Goal: Information Seeking & Learning: Learn about a topic

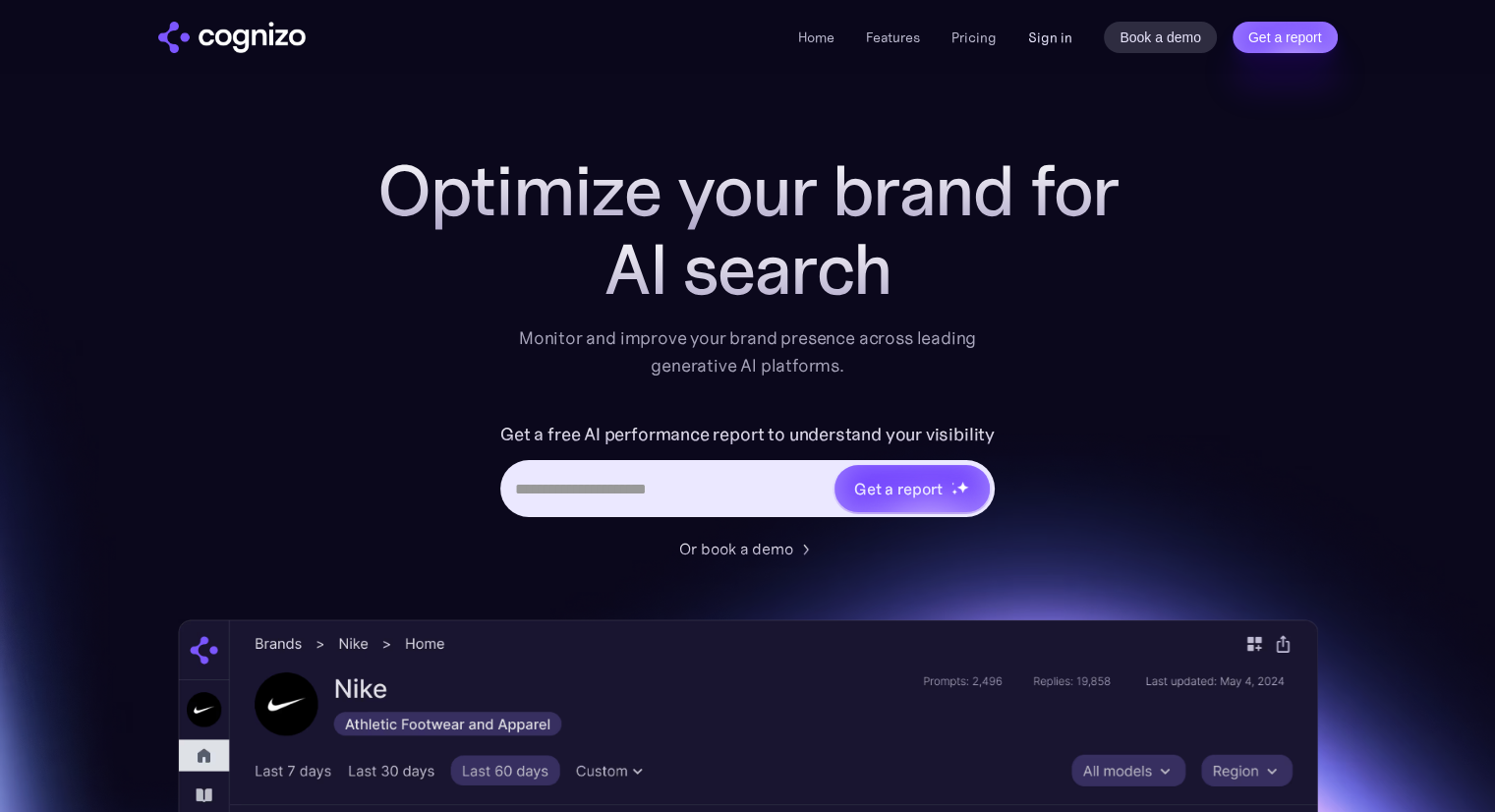
click at [1053, 38] on link "Sign in" at bounding box center [1050, 38] width 44 height 24
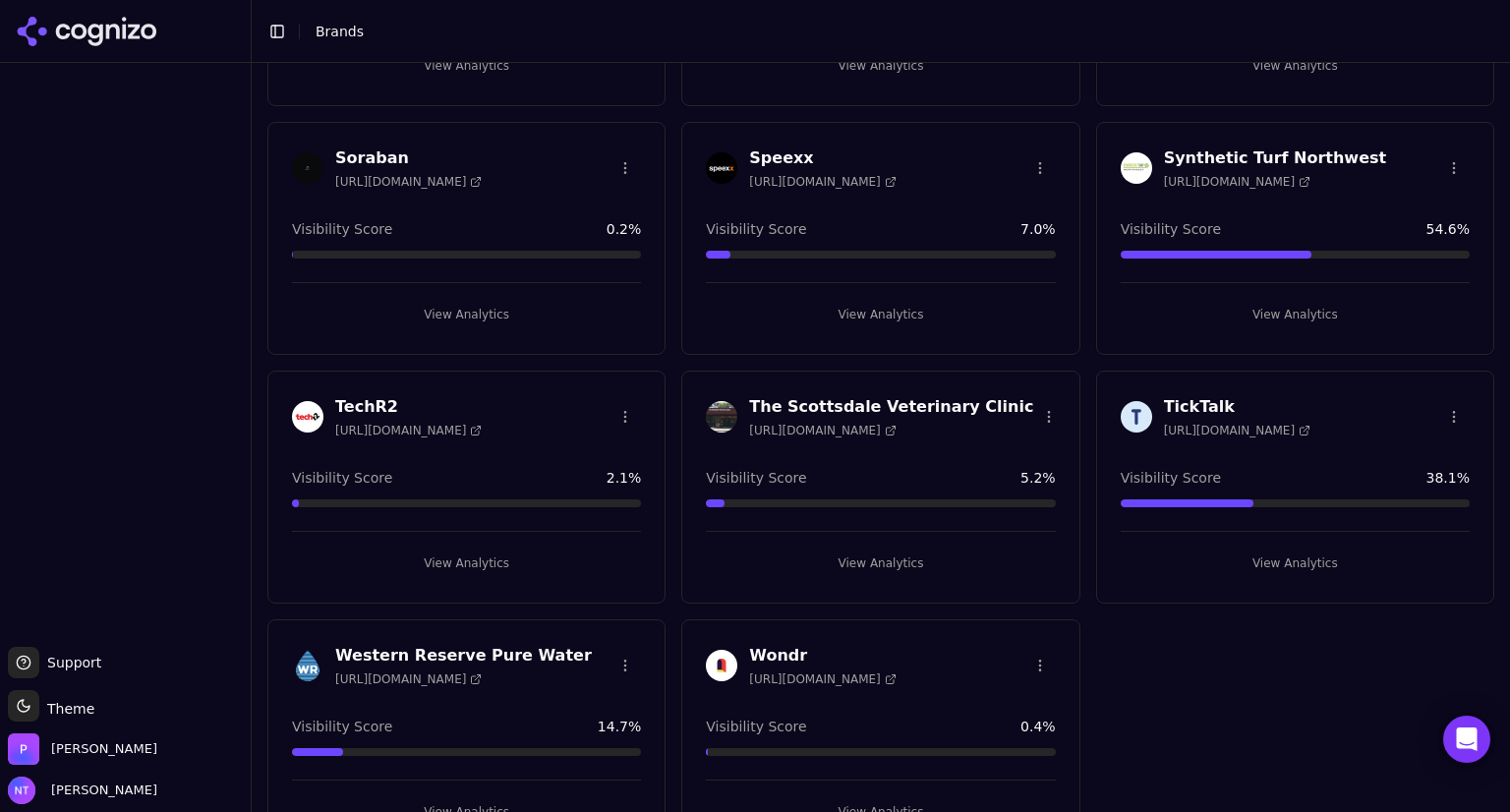
scroll to position [3078, 0]
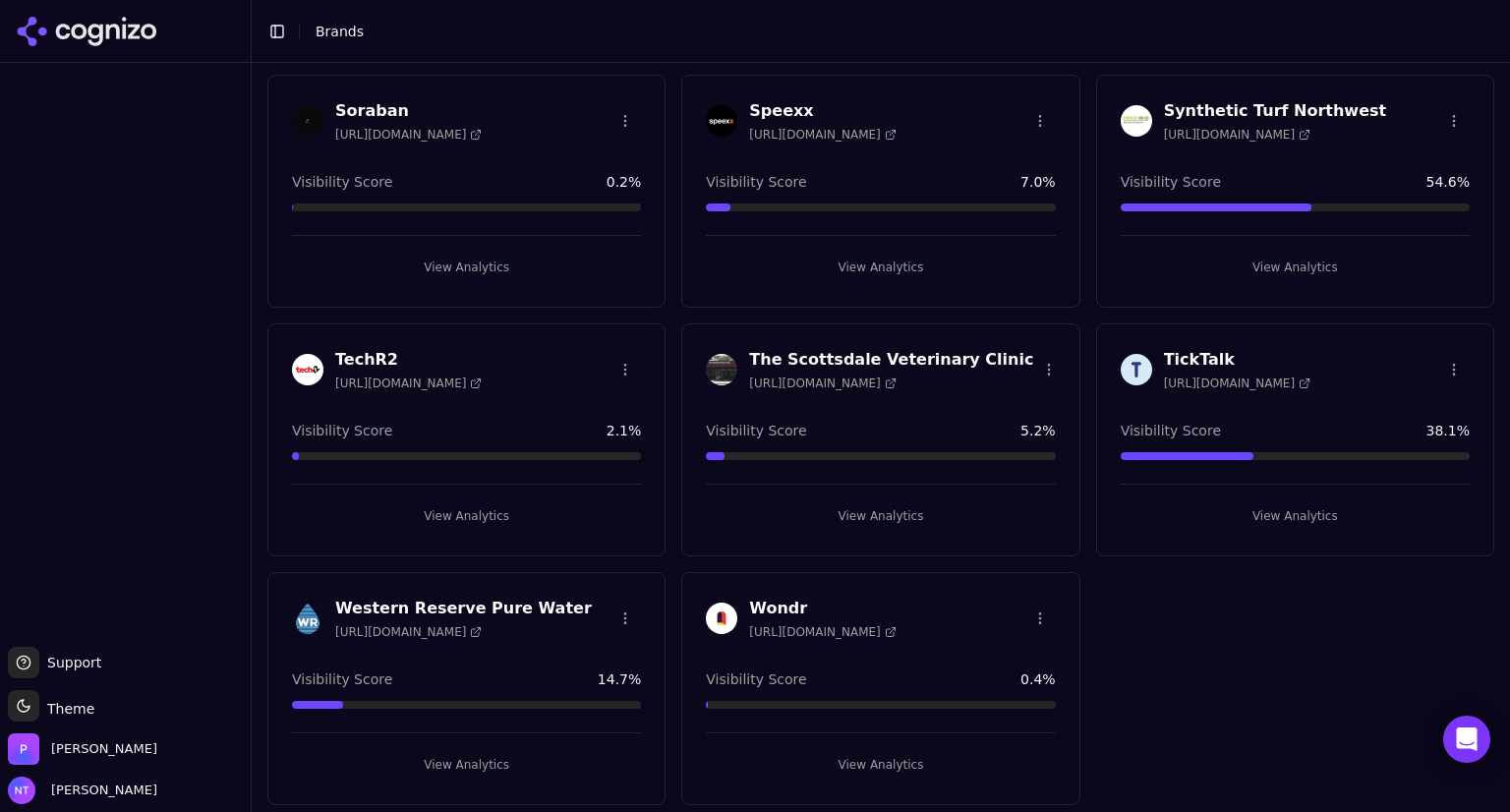
click at [866, 352] on h3 "The Scottsdale Veterinary Clinic" at bounding box center [891, 360] width 284 height 24
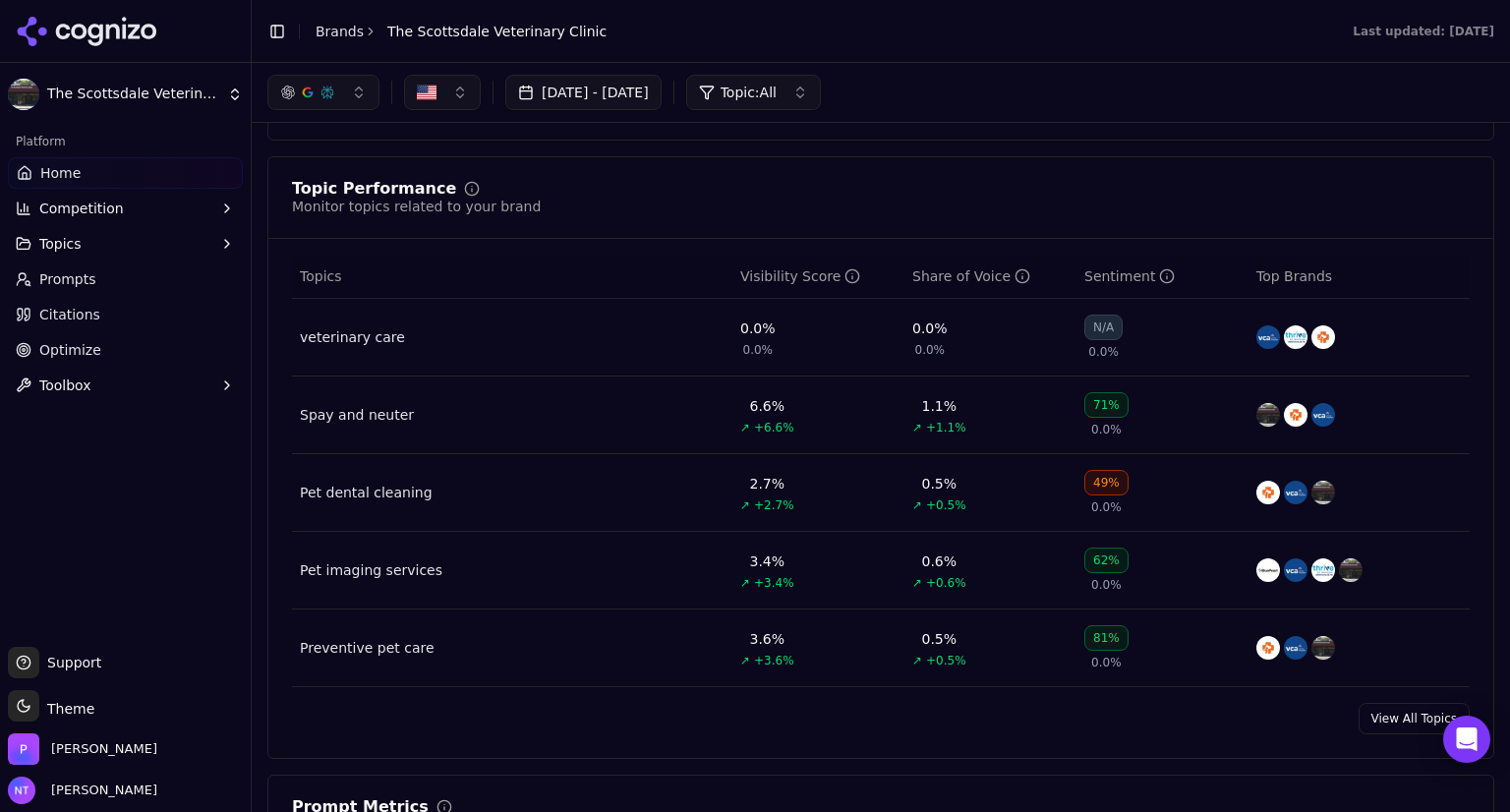
scroll to position [727, 0]
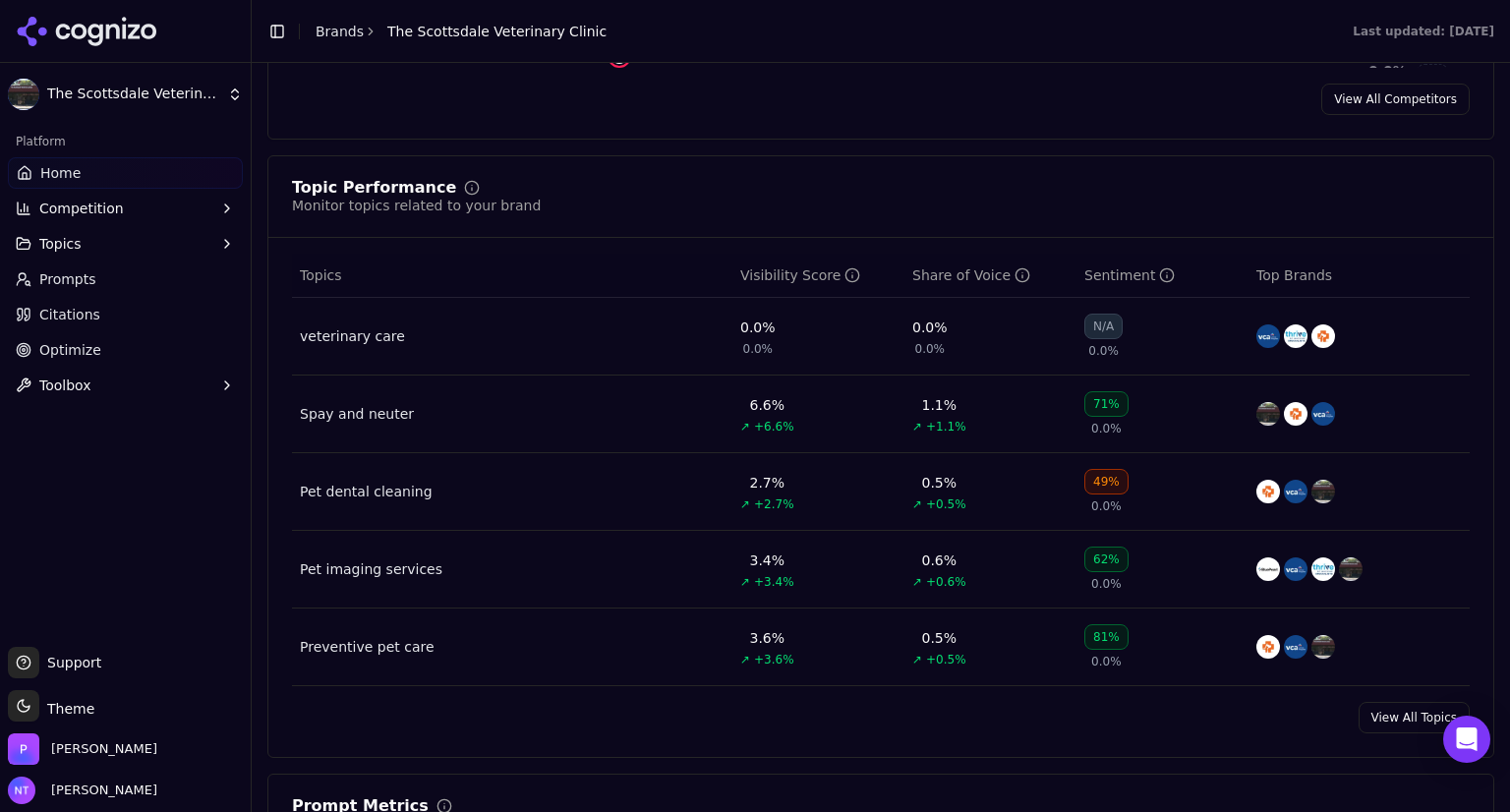
click at [378, 334] on div "veterinary care" at bounding box center [352, 336] width 106 height 20
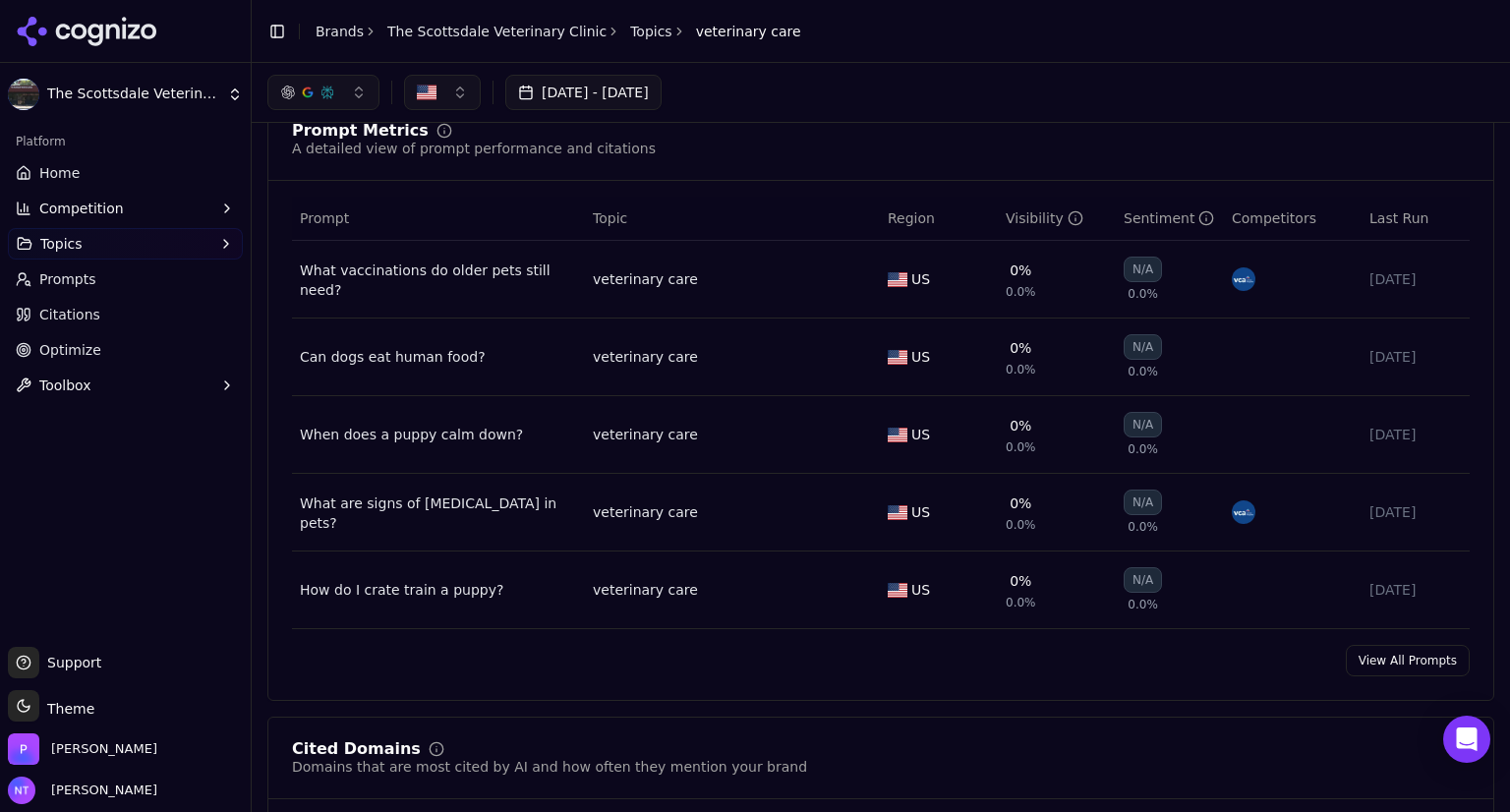
scroll to position [661, 0]
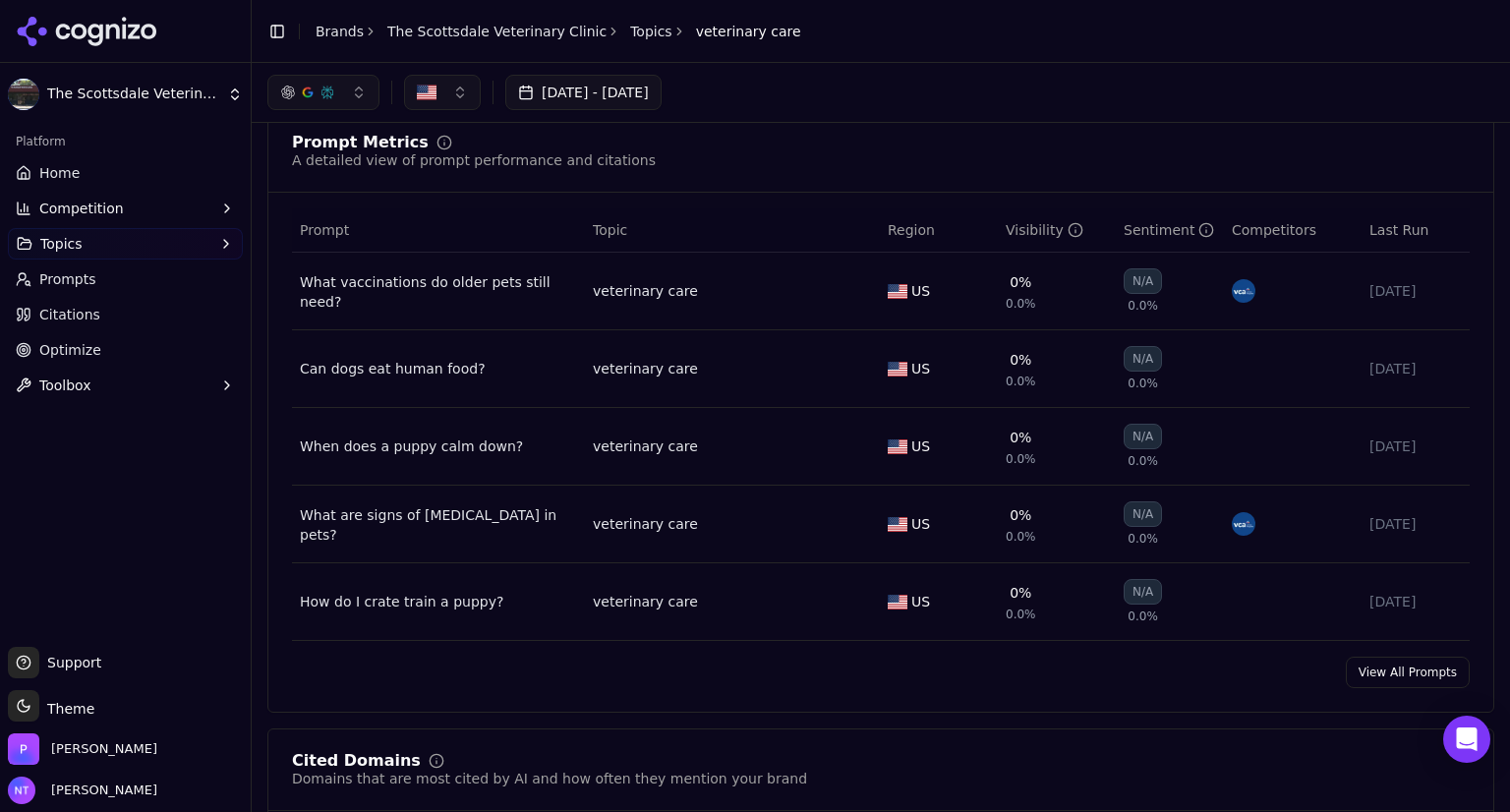
drag, startPoint x: 637, startPoint y: 655, endPoint x: 1106, endPoint y: 111, distance: 718.3
click at [1106, 111] on div "Jul 26, 2025 - Aug 25, 2025" at bounding box center [881, 92] width 1258 height 59
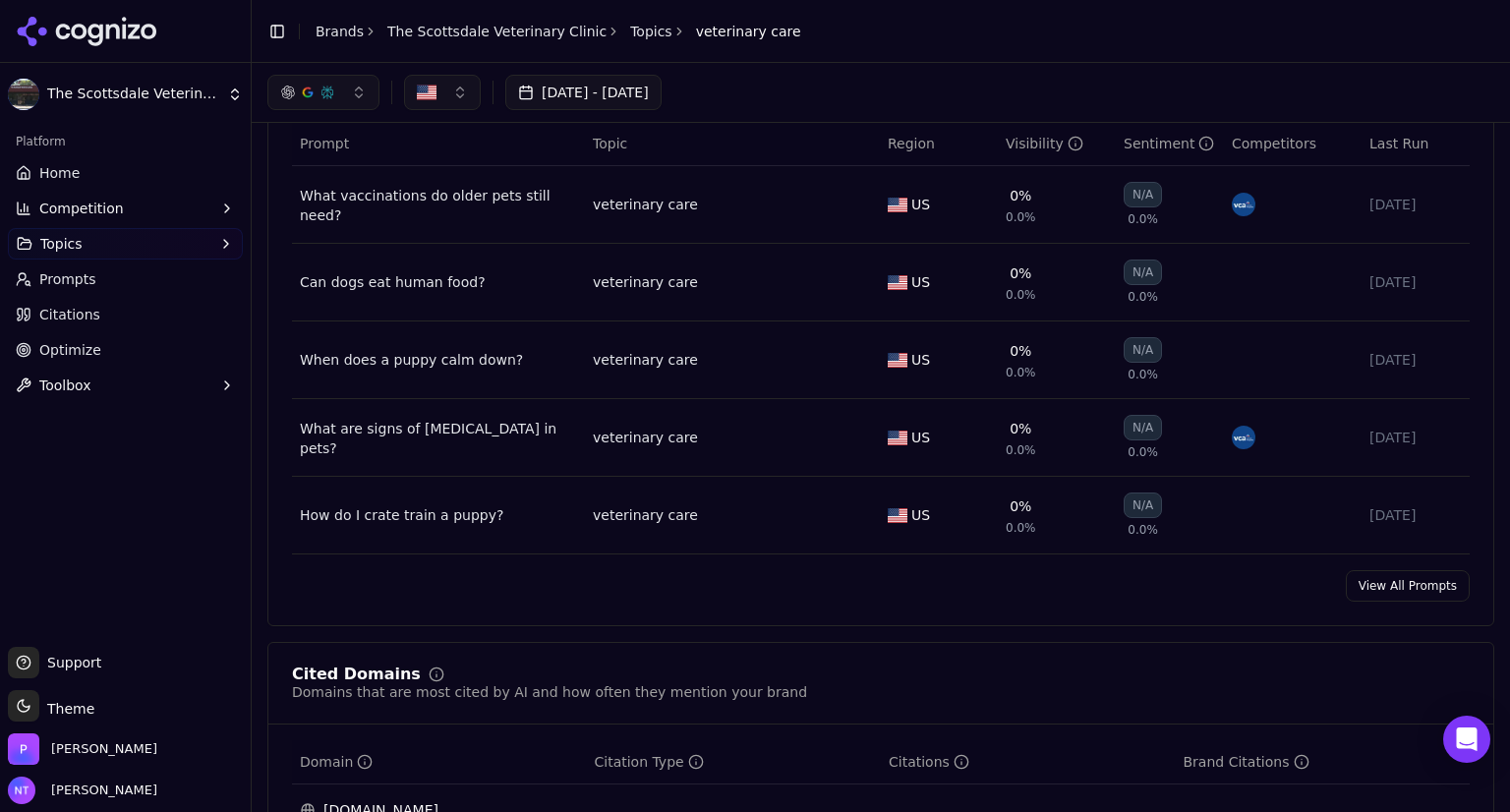
scroll to position [755, 0]
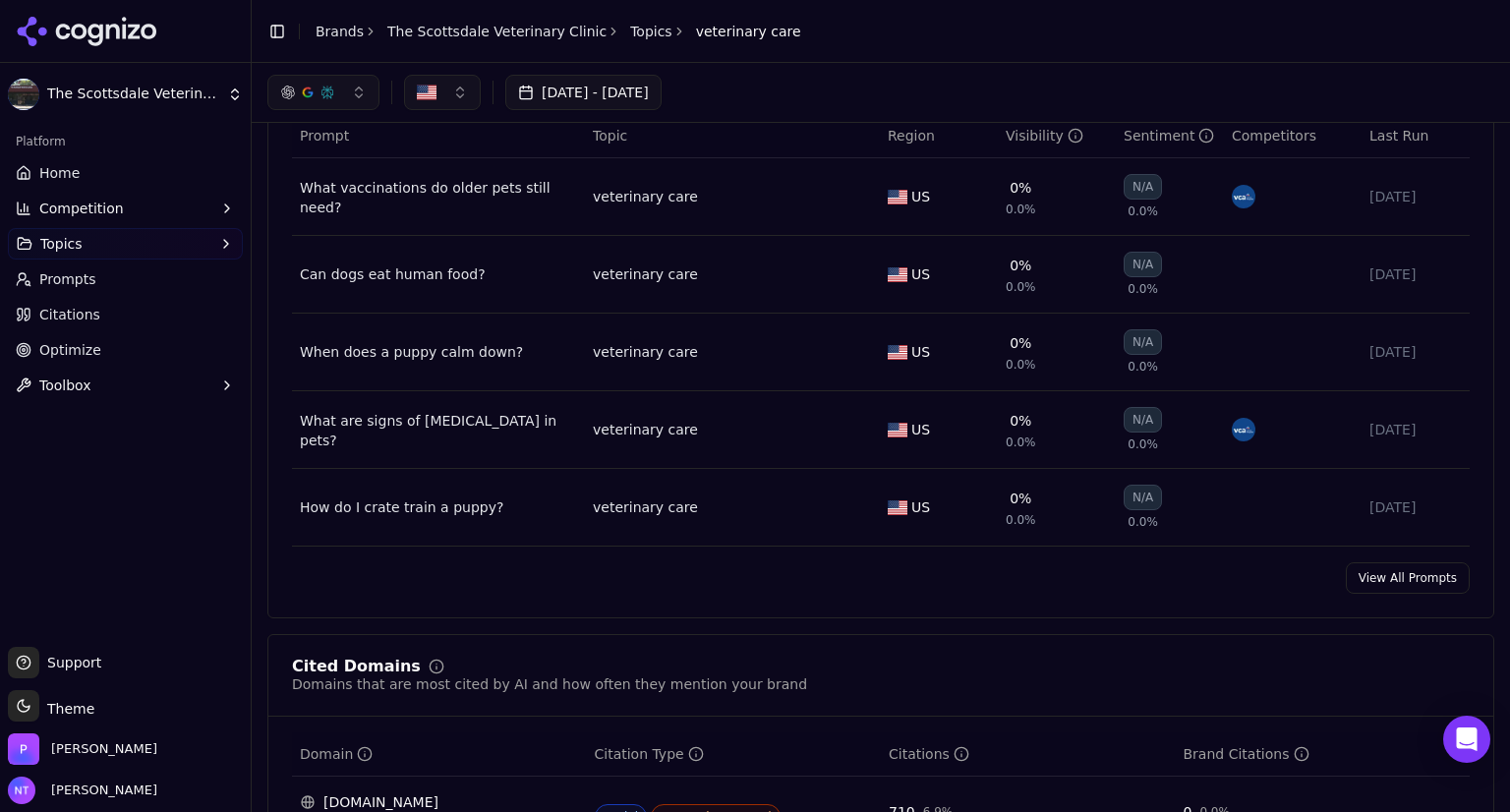
click at [1373, 570] on link "View All Prompts" at bounding box center [1407, 578] width 123 height 32
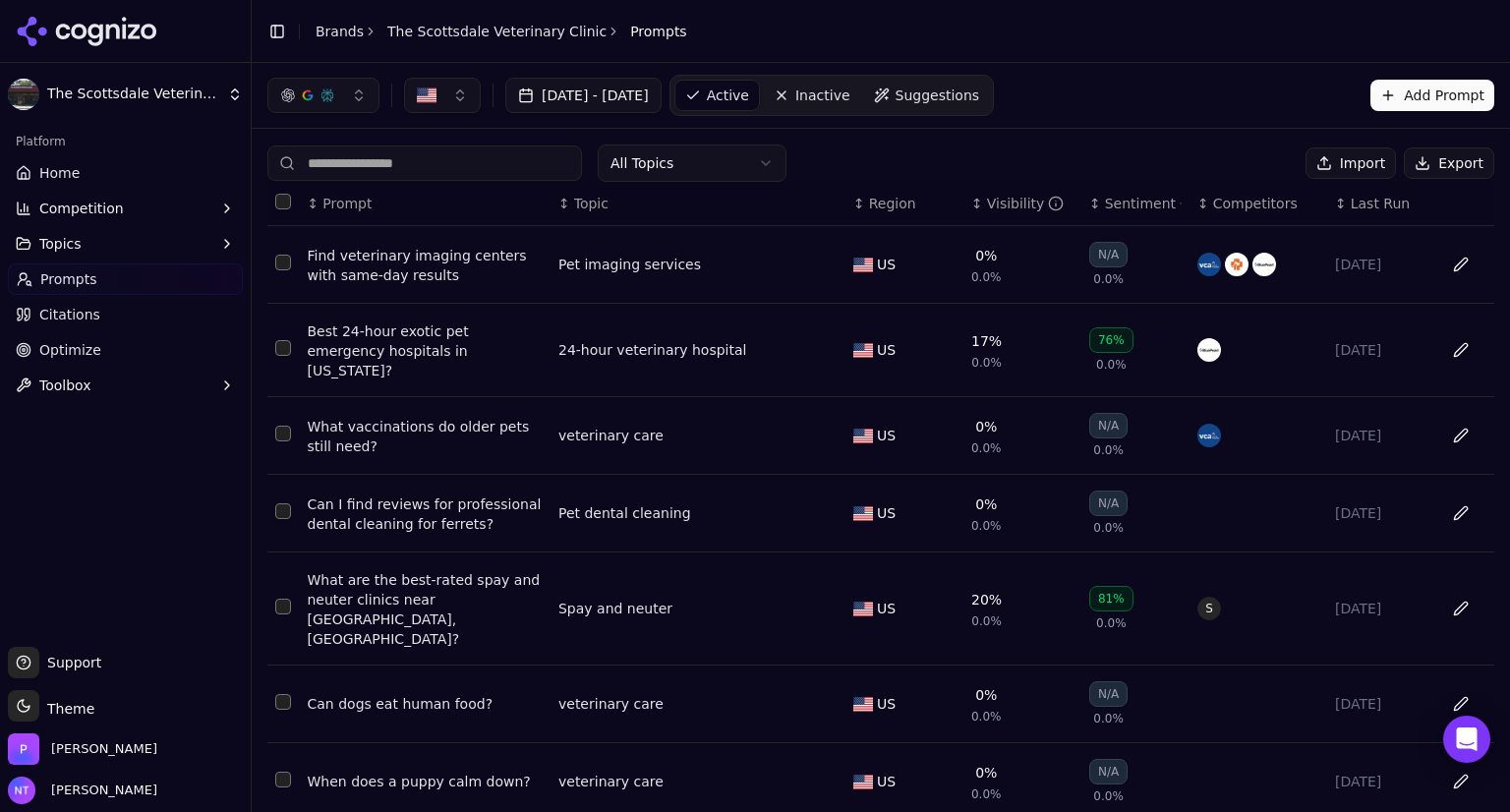
click at [587, 426] on div "veterinary care" at bounding box center [611, 436] width 106 height 20
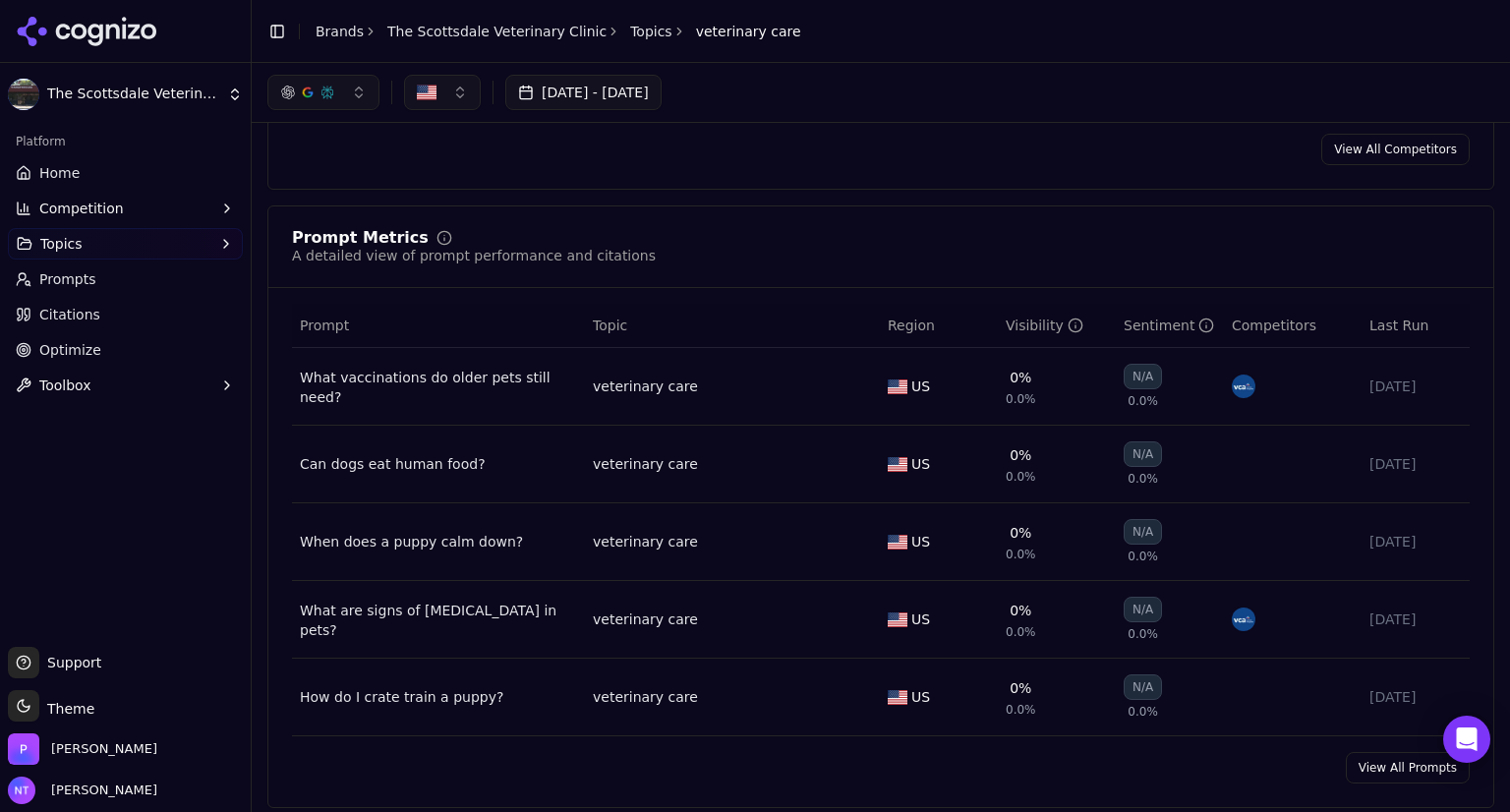
scroll to position [564, 0]
click at [1388, 758] on link "View All Prompts" at bounding box center [1407, 769] width 123 height 32
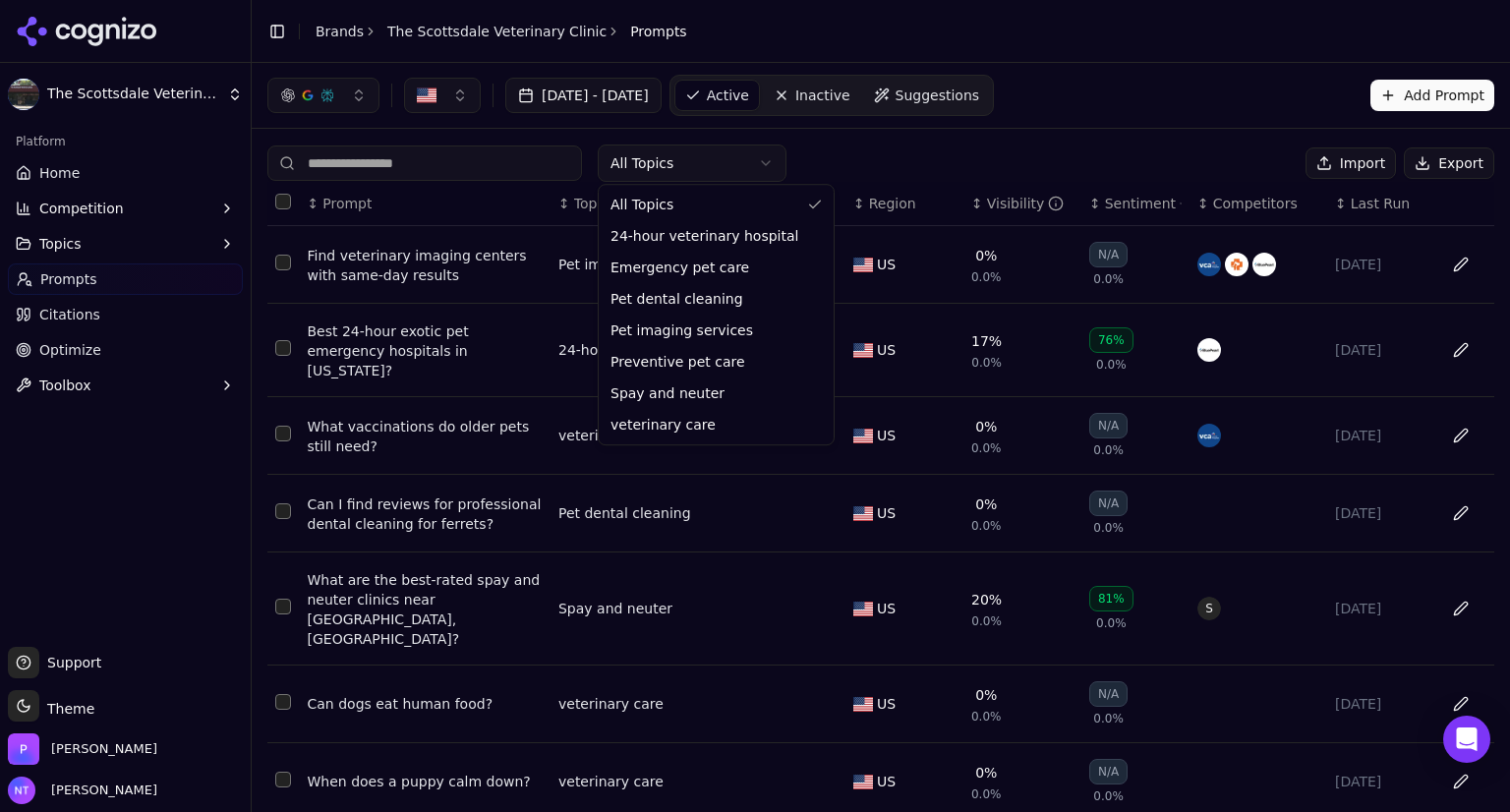
click at [744, 169] on html "The Scottsdale Veterinary Clinic Platform Home Competition Topics Prompts Citat…" at bounding box center [755, 406] width 1510 height 812
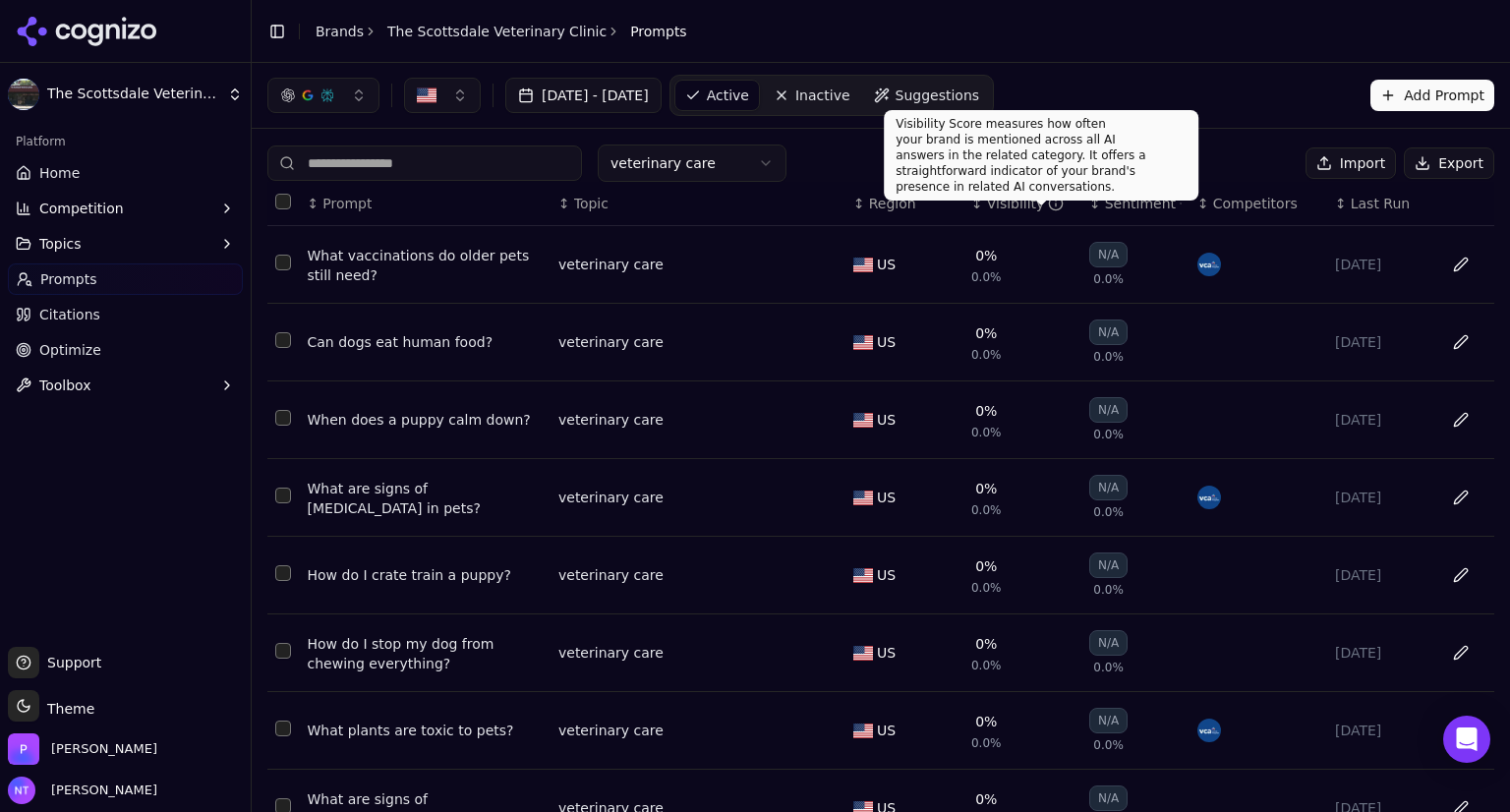
click at [1010, 200] on div "Visibility" at bounding box center [1026, 204] width 78 height 20
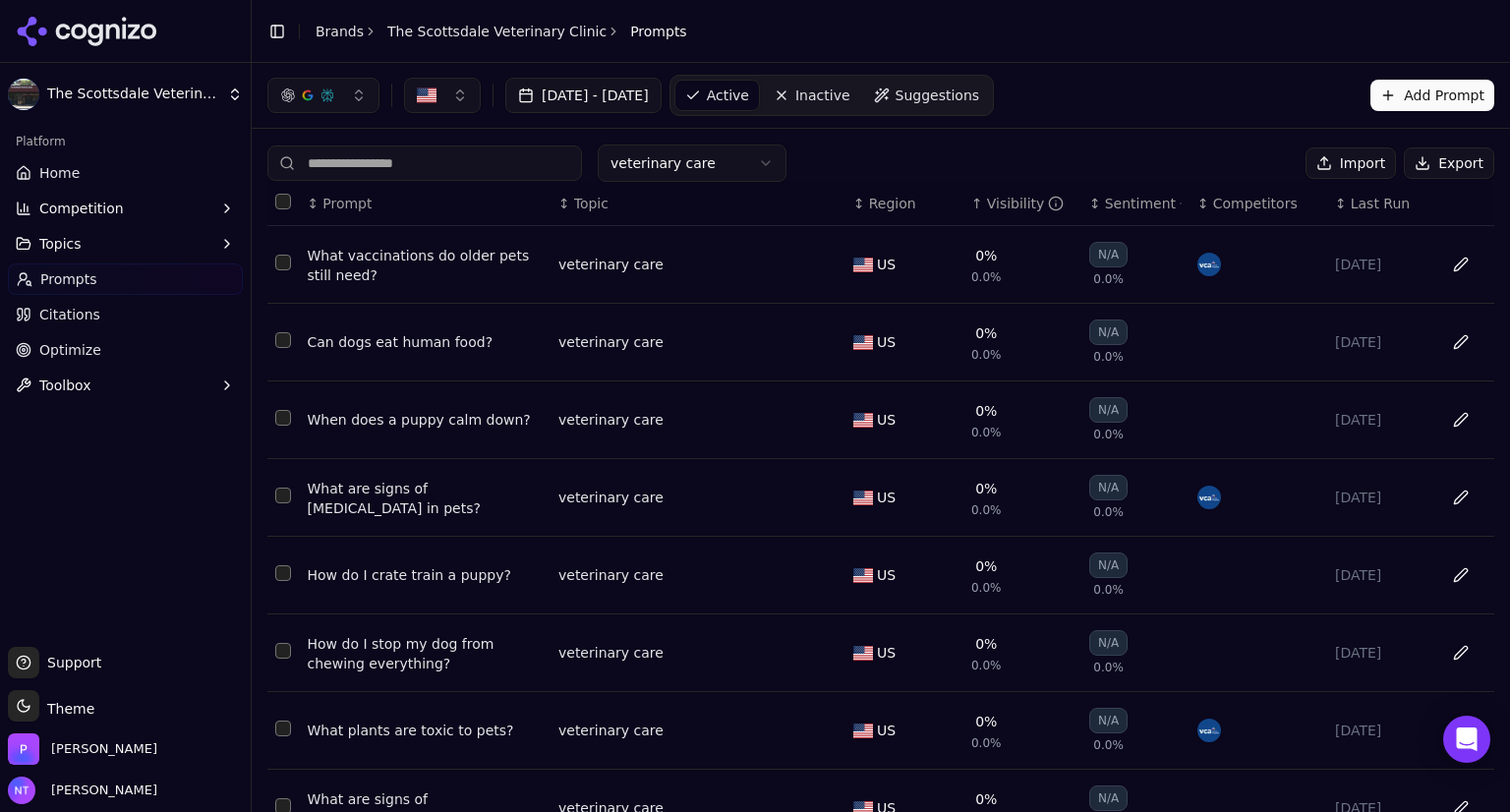
click at [1010, 200] on div "Visibility" at bounding box center [1026, 204] width 78 height 20
click at [961, 100] on span "Suggestions" at bounding box center [938, 96] width 85 height 20
